Goal: Task Accomplishment & Management: Use online tool/utility

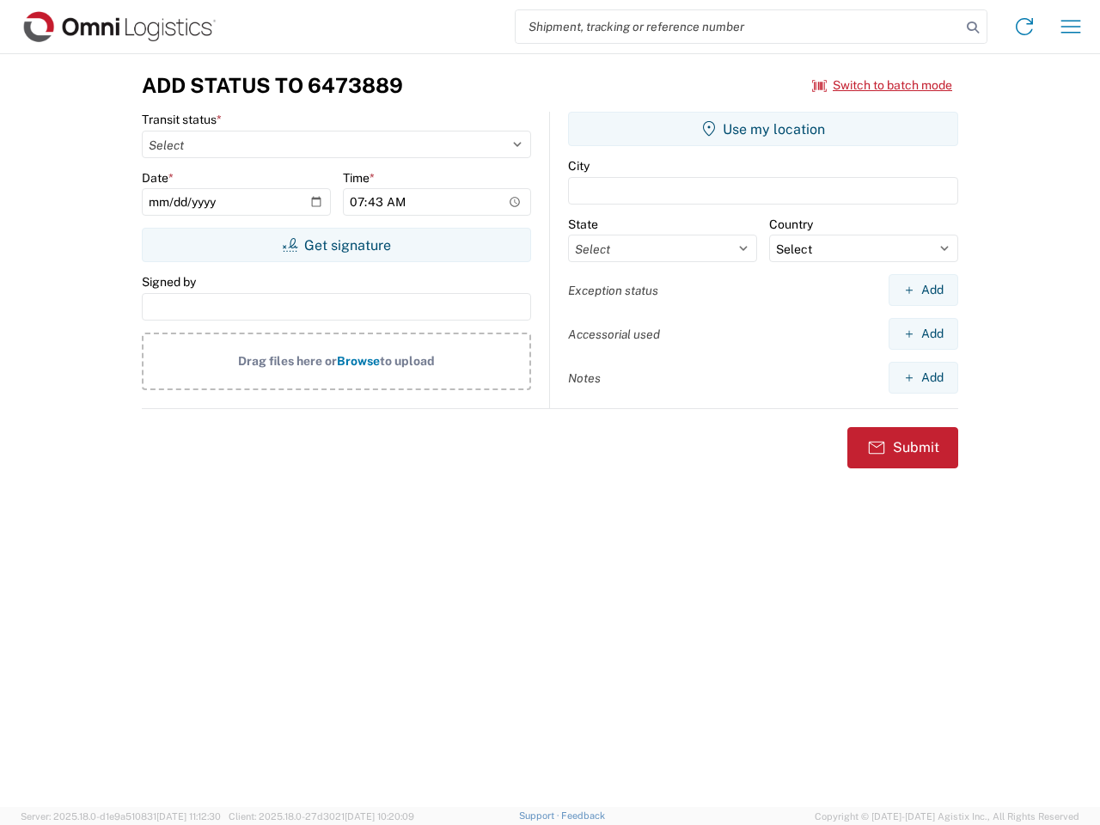
click at [738, 27] on input "search" at bounding box center [738, 26] width 445 height 33
click at [973, 28] on icon at bounding box center [973, 27] width 24 height 24
click at [1025, 27] on icon at bounding box center [1025, 27] width 28 height 28
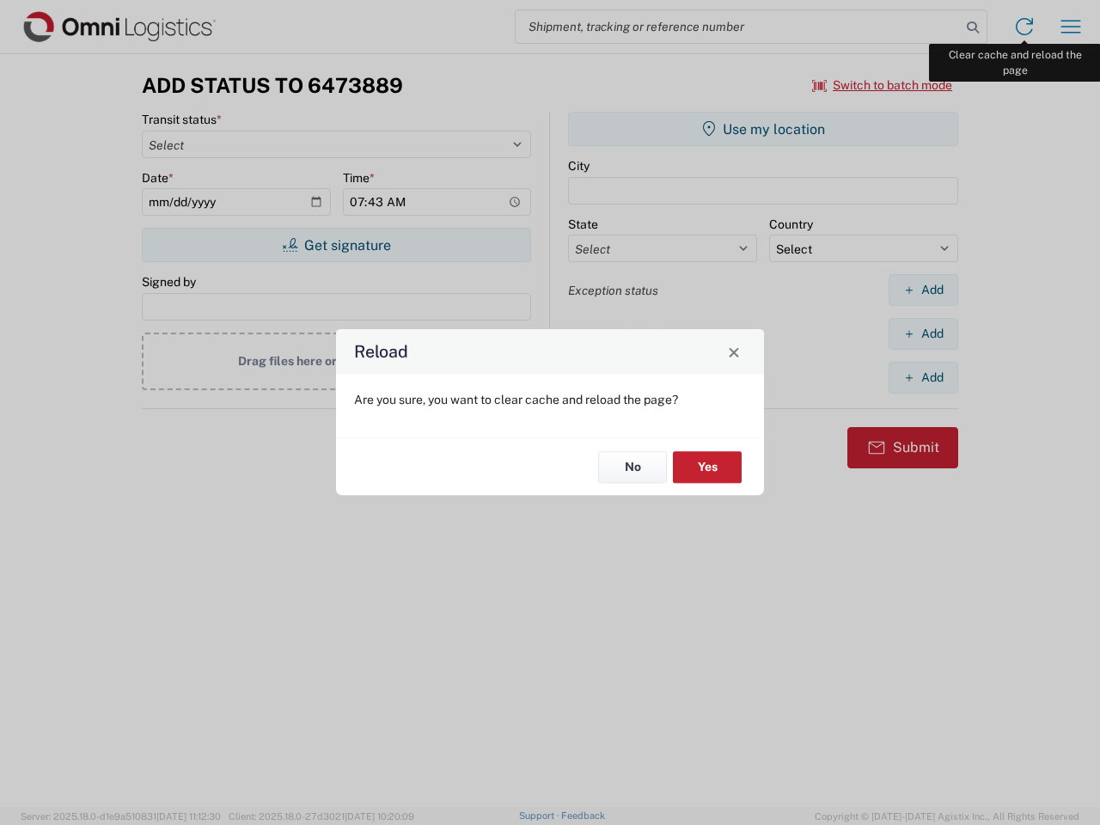
click at [1071, 27] on div "Reload Are you sure, you want to clear cache and reload the page? No Yes" at bounding box center [550, 412] width 1100 height 825
click at [883, 85] on div "Reload Are you sure, you want to clear cache and reload the page? No Yes" at bounding box center [550, 412] width 1100 height 825
click at [336, 245] on div "Reload Are you sure, you want to clear cache and reload the page? No Yes" at bounding box center [550, 412] width 1100 height 825
click at [763, 129] on div "Reload Are you sure, you want to clear cache and reload the page? No Yes" at bounding box center [550, 412] width 1100 height 825
click at [923, 290] on div "Reload Are you sure, you want to clear cache and reload the page? No Yes" at bounding box center [550, 412] width 1100 height 825
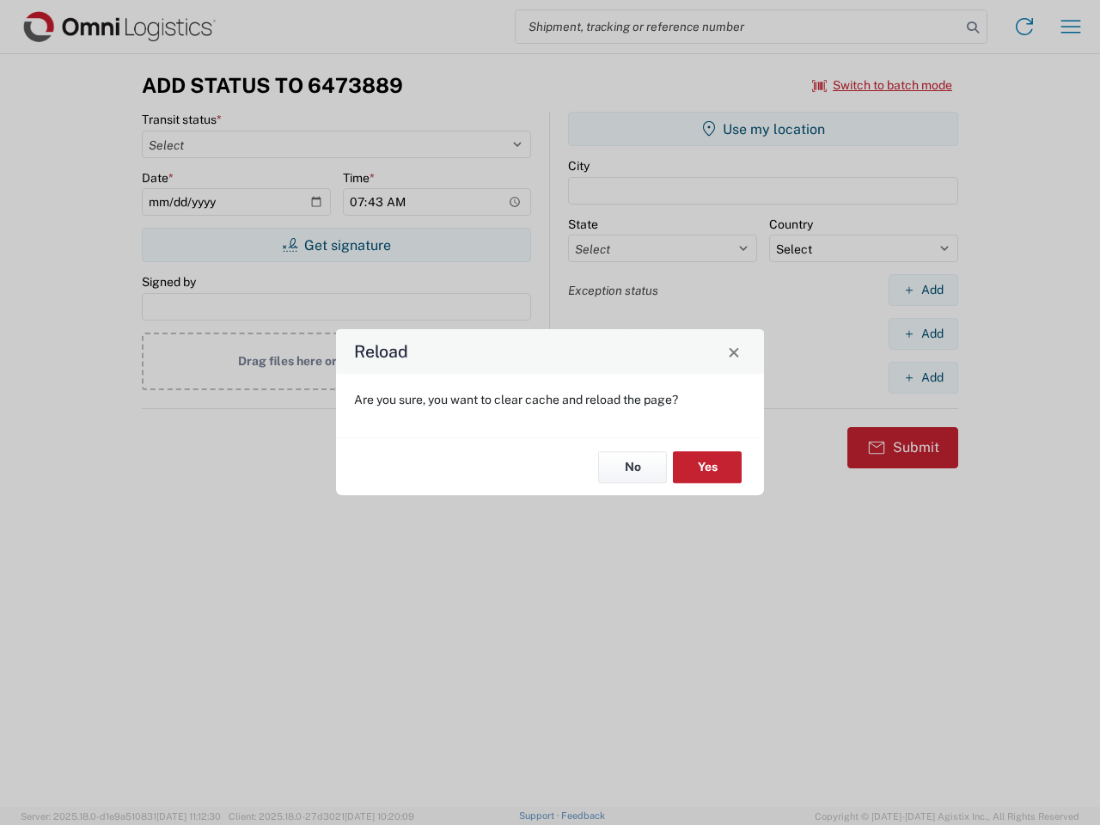
click at [923, 333] on div "Reload Are you sure, you want to clear cache and reload the page? No Yes" at bounding box center [550, 412] width 1100 height 825
click at [923, 377] on div "Reload Are you sure, you want to clear cache and reload the page? No Yes" at bounding box center [550, 412] width 1100 height 825
